Goal: Task Accomplishment & Management: Manage account settings

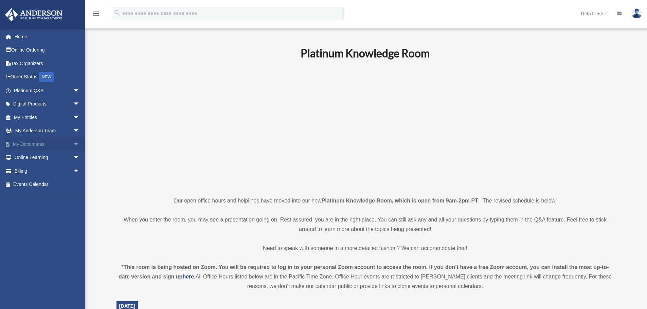
click at [73, 146] on span "arrow_drop_down" at bounding box center [80, 144] width 14 height 14
click at [73, 225] on span "arrow_drop_down" at bounding box center [80, 225] width 14 height 14
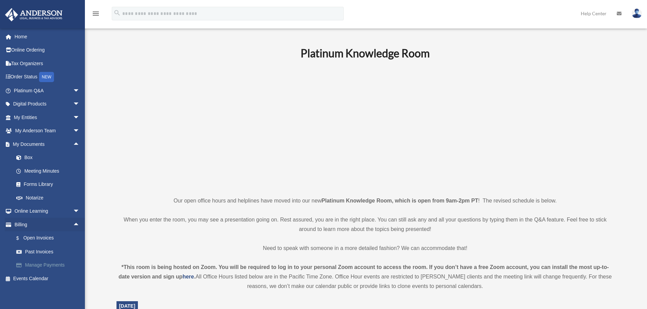
click at [50, 265] on link "Manage Payments" at bounding box center [50, 266] width 80 height 14
